Goal: Information Seeking & Learning: Learn about a topic

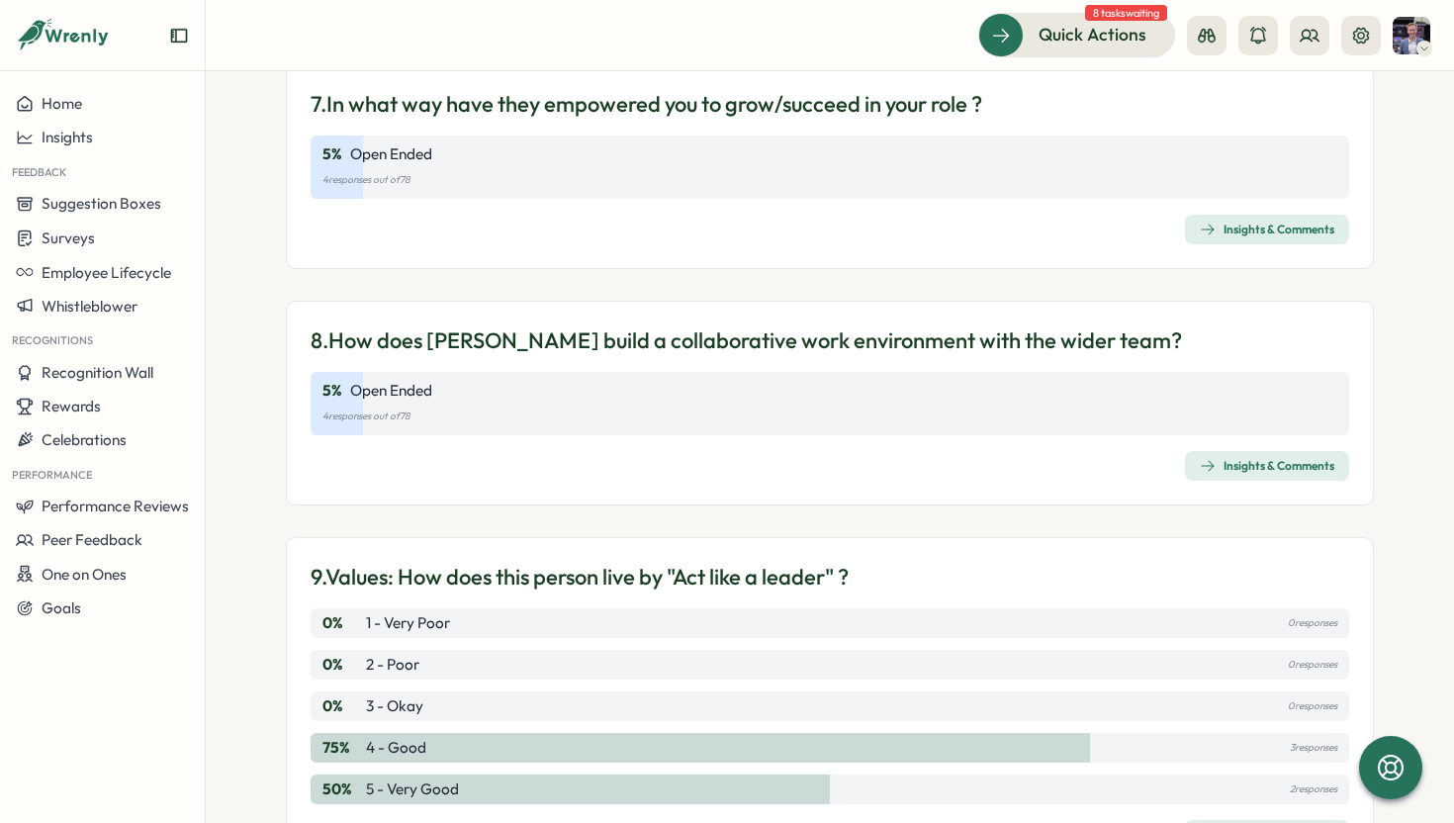
scroll to position [1829, 0]
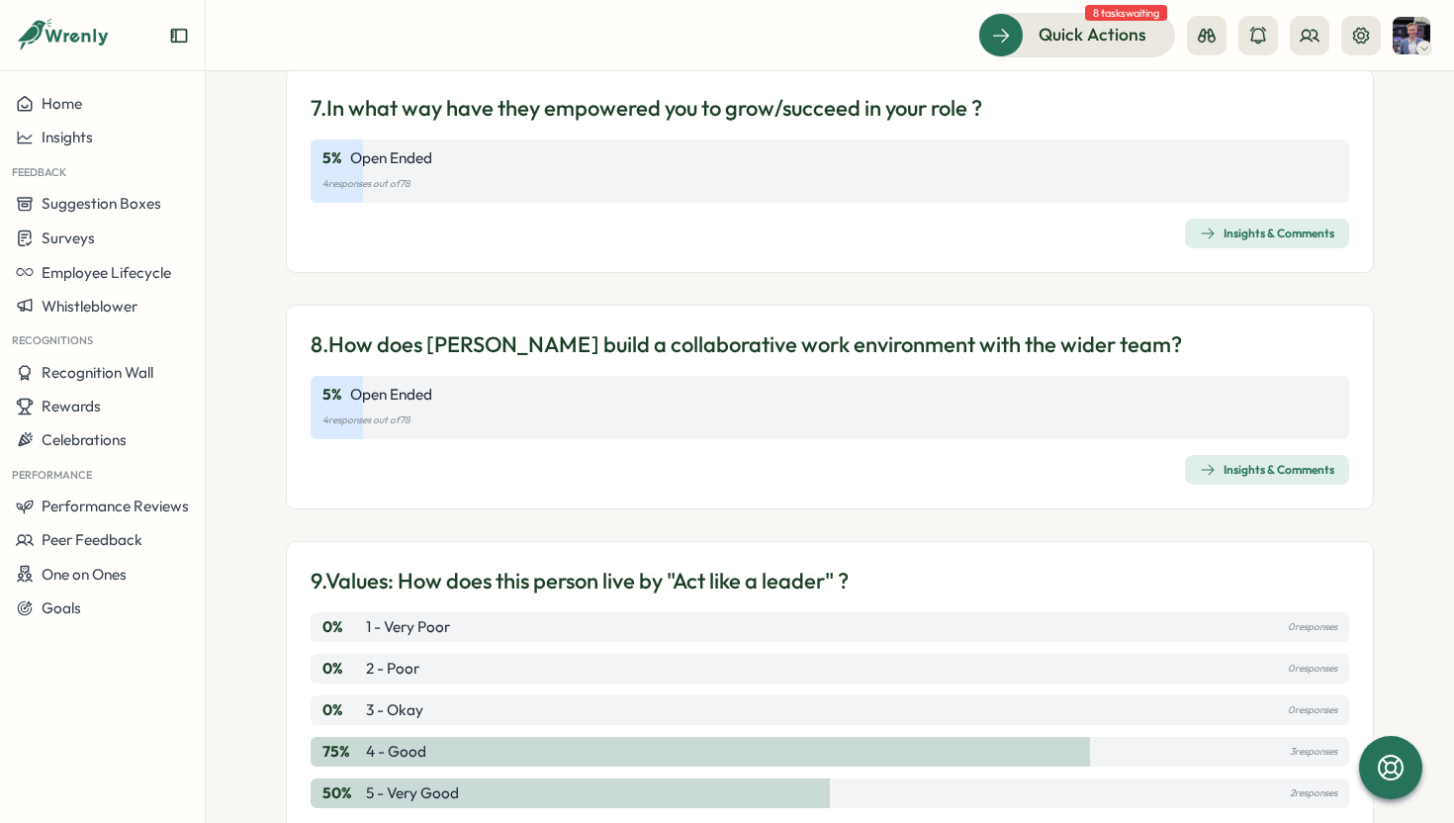
click at [313, 255] on div "7. In what way have they empowered you to grow/succeed in your role ? 5 % Open …" at bounding box center [830, 170] width 1088 height 205
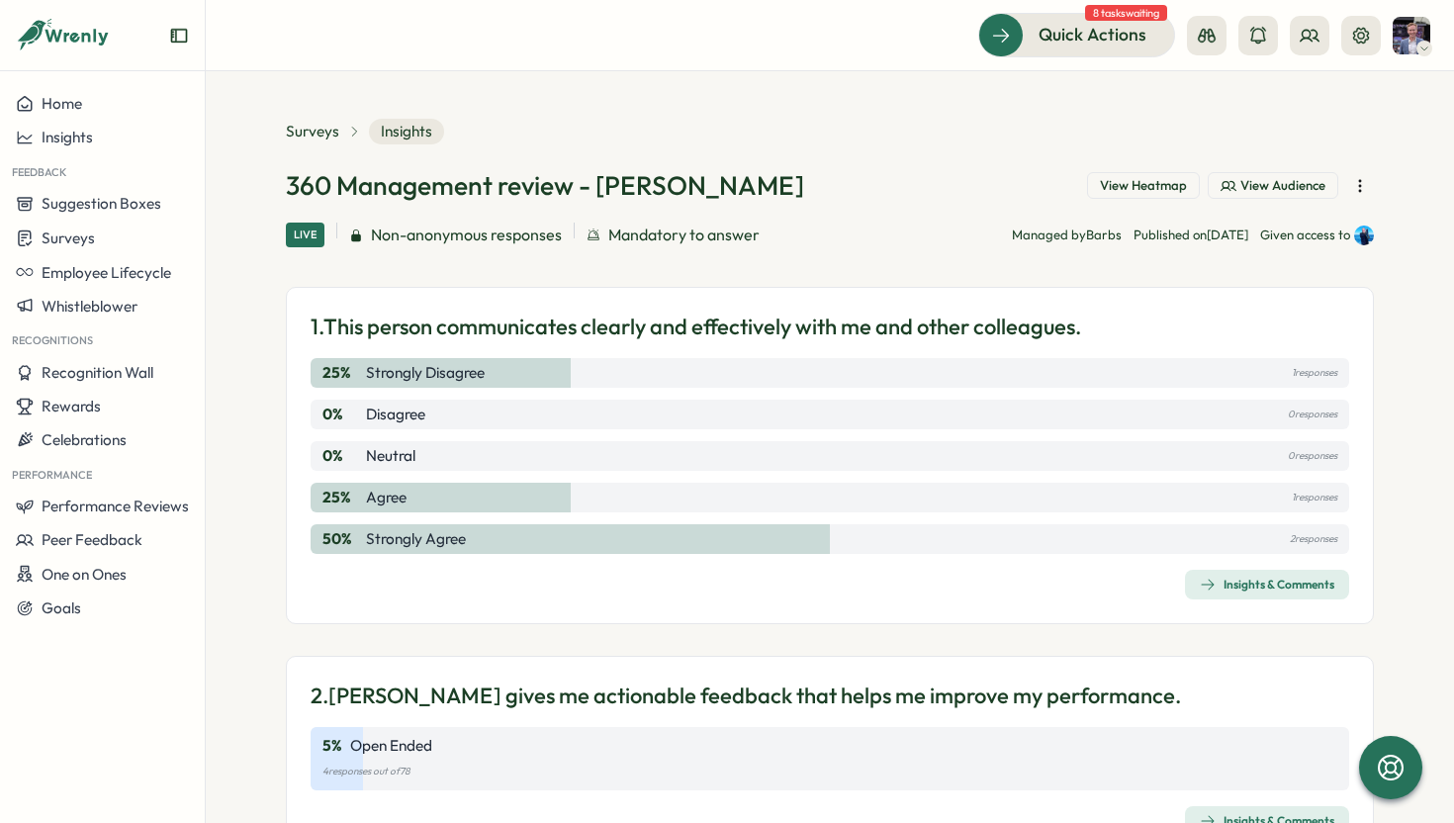
scroll to position [38, 0]
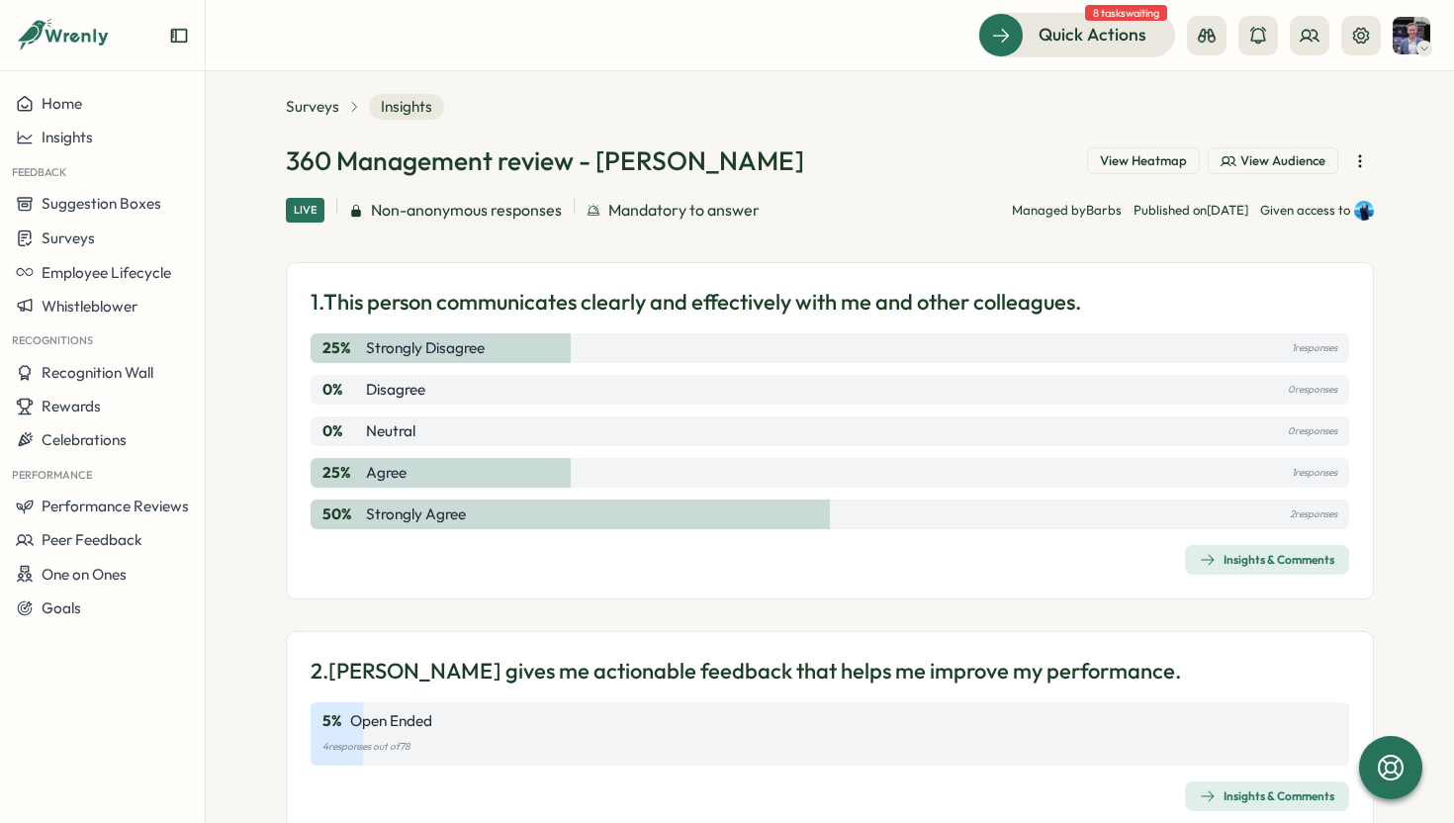
click at [1266, 163] on span "View Audience" at bounding box center [1283, 161] width 85 height 18
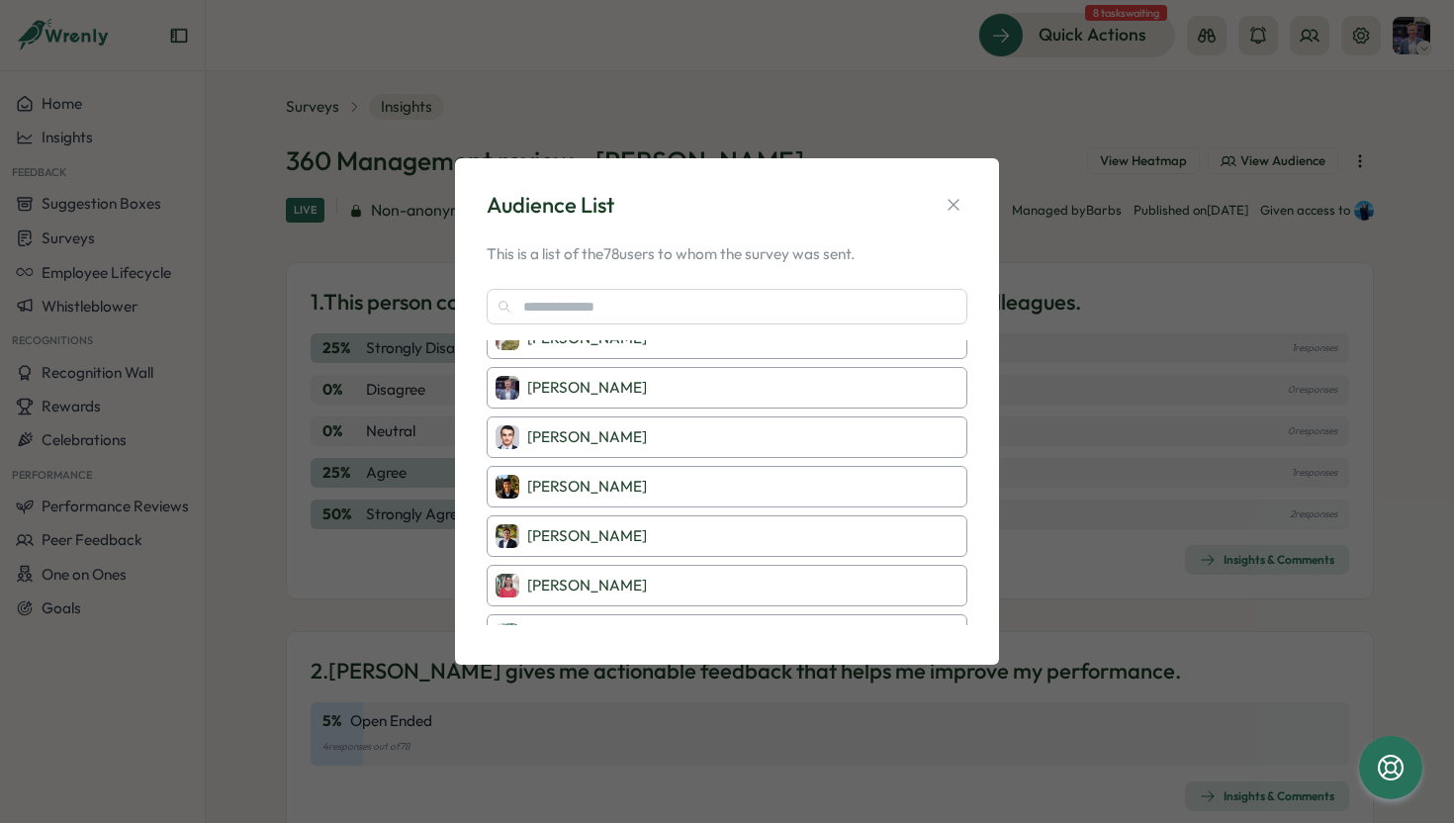
scroll to position [3489, 0]
click at [951, 203] on icon "button" at bounding box center [954, 205] width 20 height 20
